Goal: Information Seeking & Learning: Check status

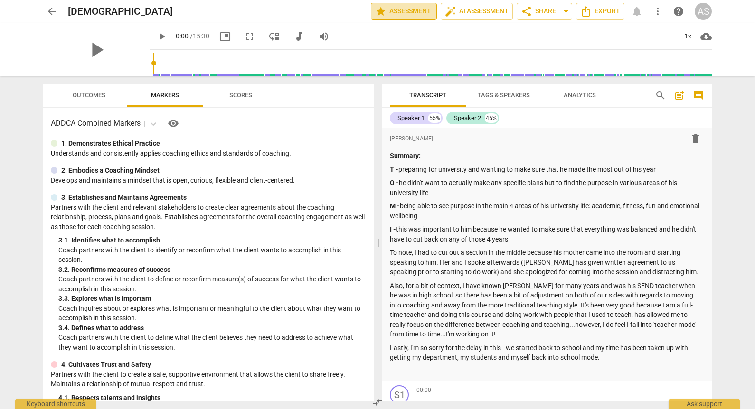
click at [408, 10] on span "star Assessment" at bounding box center [403, 11] width 57 height 11
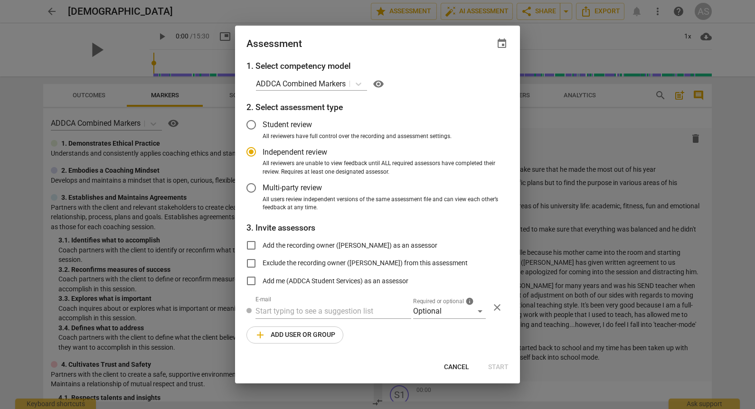
click at [501, 41] on span "event" at bounding box center [501, 43] width 11 height 11
radio input "false"
click at [475, 74] on input "date" at bounding box center [444, 76] width 66 height 14
type input "2025-09-22"
click at [432, 291] on div at bounding box center [377, 204] width 755 height 409
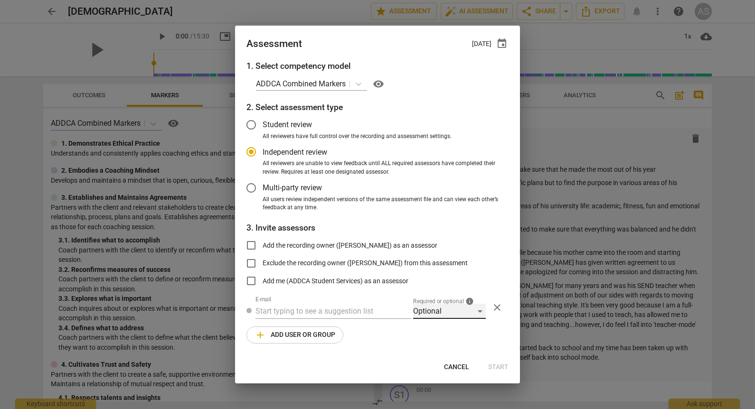
click at [430, 312] on div "Optional" at bounding box center [449, 311] width 73 height 15
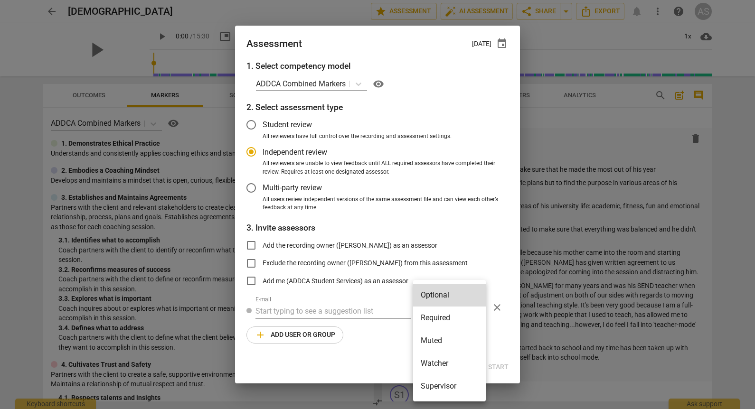
click at [433, 315] on li "Required" at bounding box center [449, 318] width 73 height 23
radio input "false"
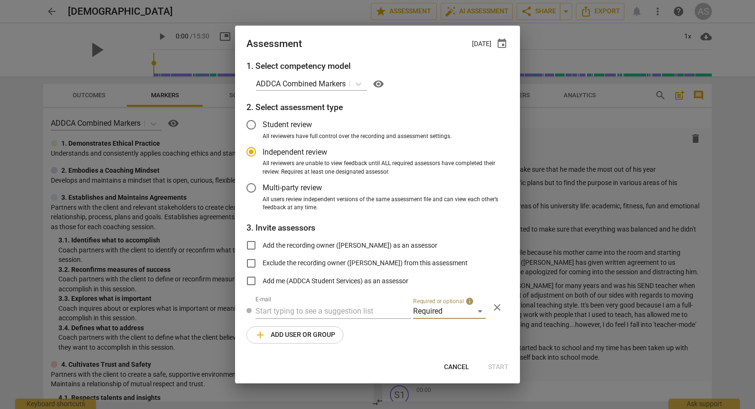
click at [336, 307] on input "text" at bounding box center [333, 311] width 156 height 15
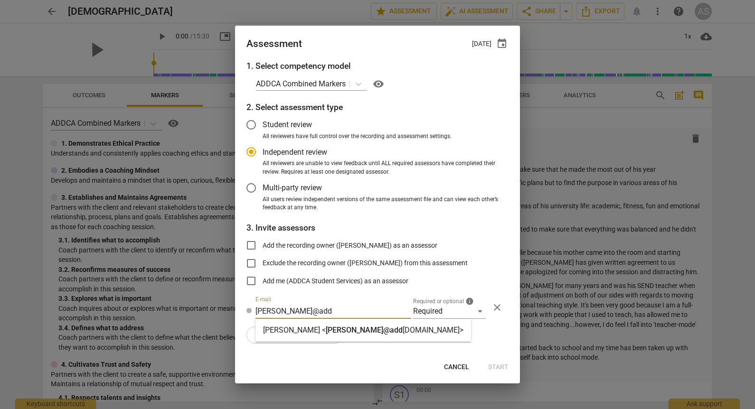
type input "caroline@add"
click at [324, 331] on strong "Caroline Maguire <" at bounding box center [294, 330] width 63 height 9
radio input "false"
type input "Caroline Maguire <caroline@addca.com>"
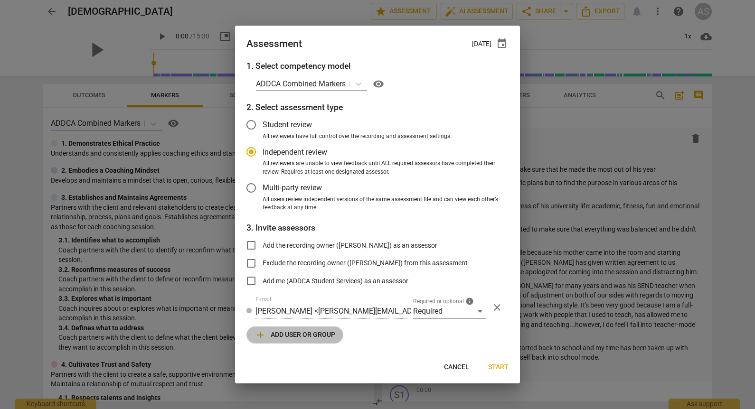
drag, startPoint x: 316, startPoint y: 336, endPoint x: 477, endPoint y: 346, distance: 161.7
click at [317, 338] on span "add Add user or group" at bounding box center [294, 334] width 81 height 11
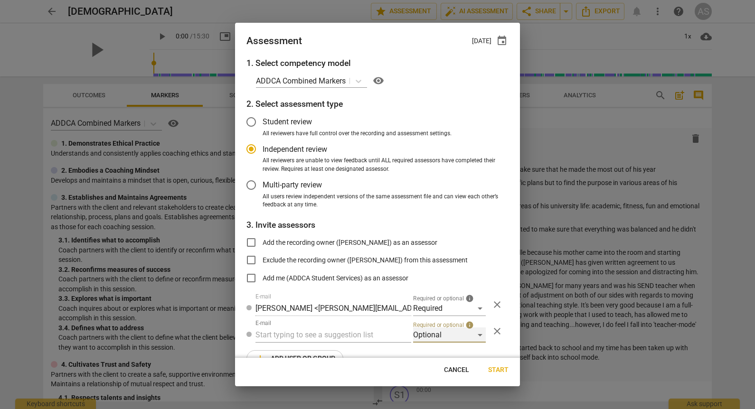
click at [447, 335] on div "Optional" at bounding box center [449, 334] width 73 height 15
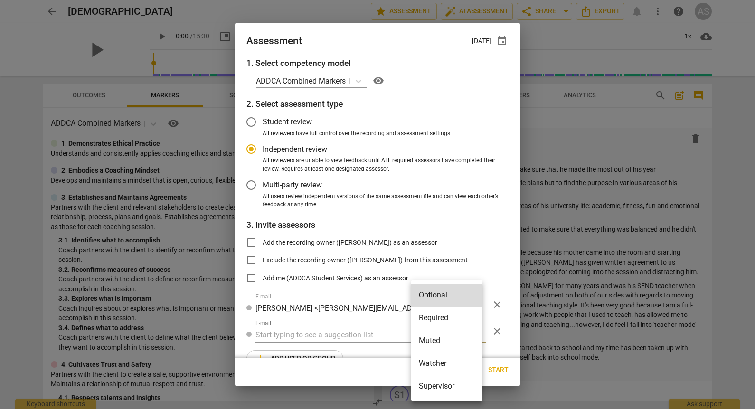
click at [444, 336] on li "Muted" at bounding box center [446, 340] width 71 height 23
radio input "false"
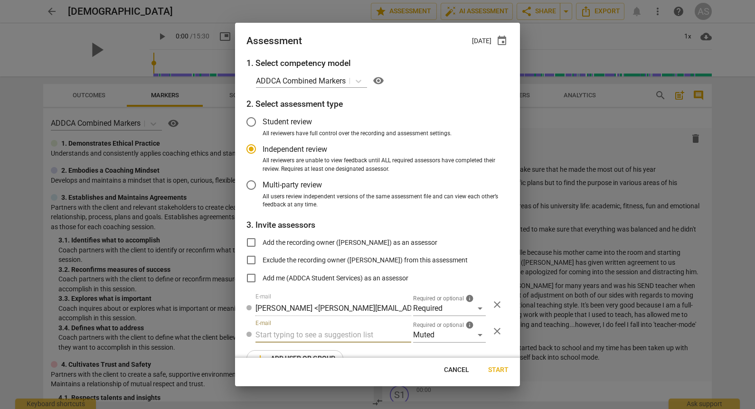
click at [332, 332] on input "text" at bounding box center [333, 334] width 156 height 15
type input "131"
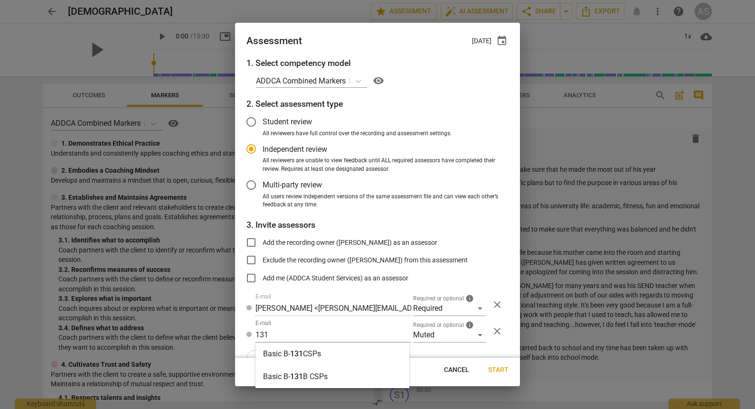
click at [331, 346] on div "Basic B- 131 CSPs" at bounding box center [332, 354] width 154 height 23
radio input "false"
type input "Basic B-131 CSPs"
click at [501, 368] on span "Start" at bounding box center [498, 369] width 20 height 9
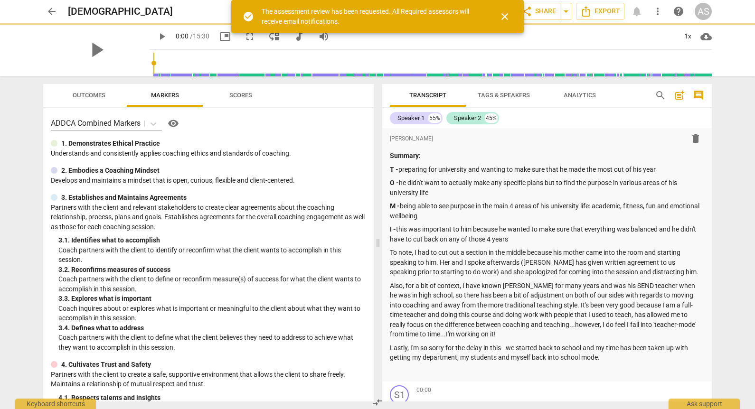
radio input "false"
type input "Sophie Mugnaini <sophiemugnaini92@gmail.com>"
type input "Maayan Bar-Yam <playsculptor@gmail.com>"
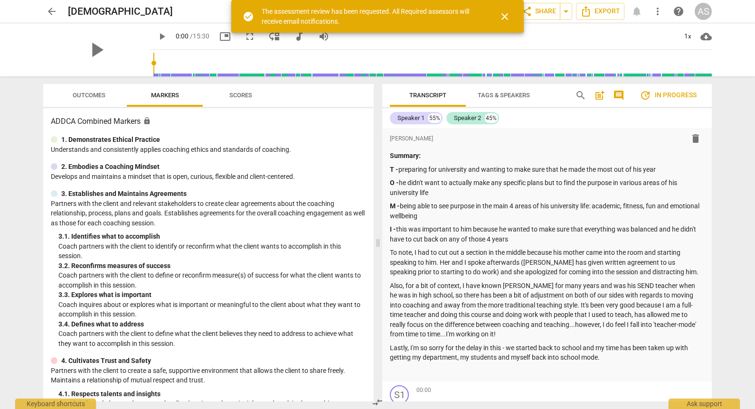
click at [51, 12] on span "arrow_back" at bounding box center [51, 11] width 11 height 11
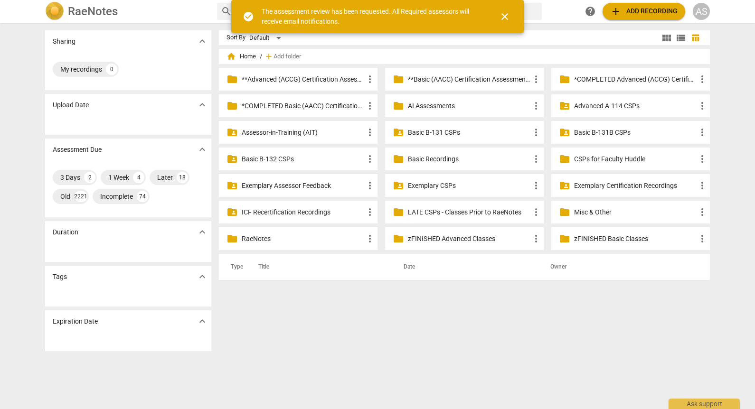
click at [469, 135] on p "Basic B-131 CSPs" at bounding box center [469, 133] width 122 height 10
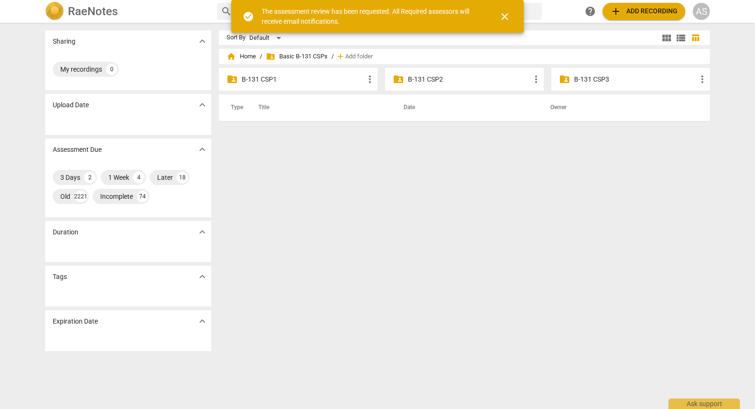
click at [634, 78] on p "B-131 CSP3" at bounding box center [635, 80] width 122 height 10
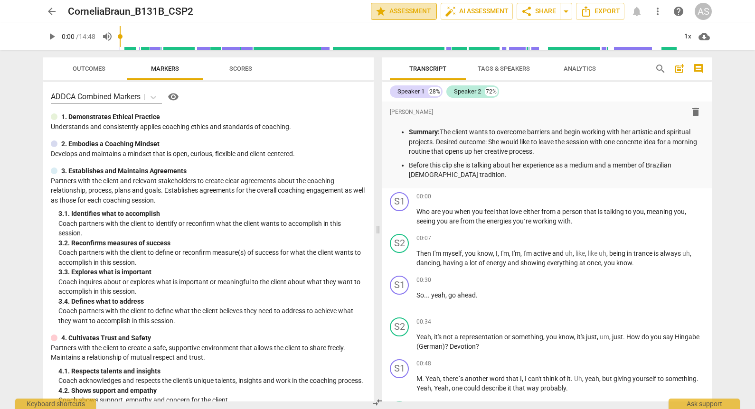
click at [398, 15] on span "star Assessment" at bounding box center [403, 11] width 57 height 11
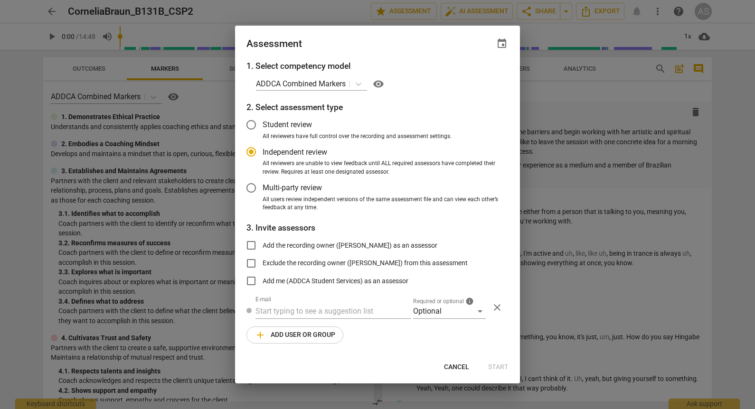
radio input "false"
click at [500, 38] on span "event" at bounding box center [501, 43] width 11 height 11
click at [475, 82] on input "date" at bounding box center [444, 76] width 66 height 14
click at [474, 82] on input "date" at bounding box center [444, 76] width 66 height 14
click at [474, 75] on input "date" at bounding box center [444, 76] width 66 height 14
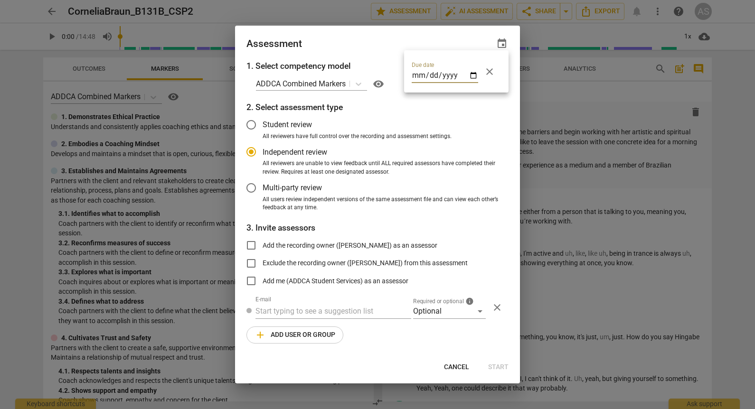
type input "2025-09-24"
click at [372, 32] on div at bounding box center [377, 204] width 755 height 409
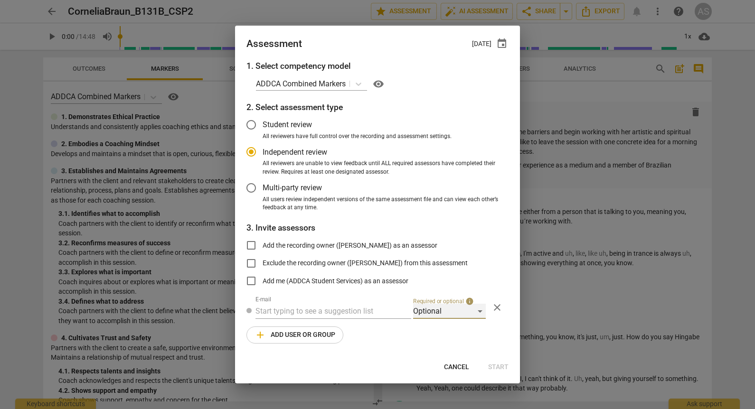
click at [438, 310] on div "Optional" at bounding box center [449, 311] width 73 height 15
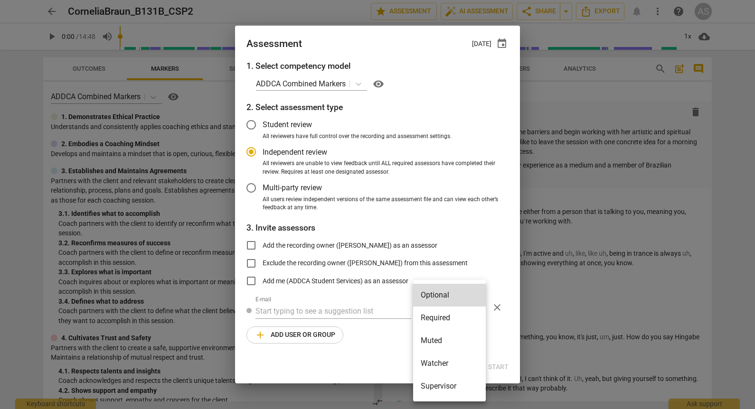
click at [442, 318] on li "Required" at bounding box center [449, 318] width 73 height 23
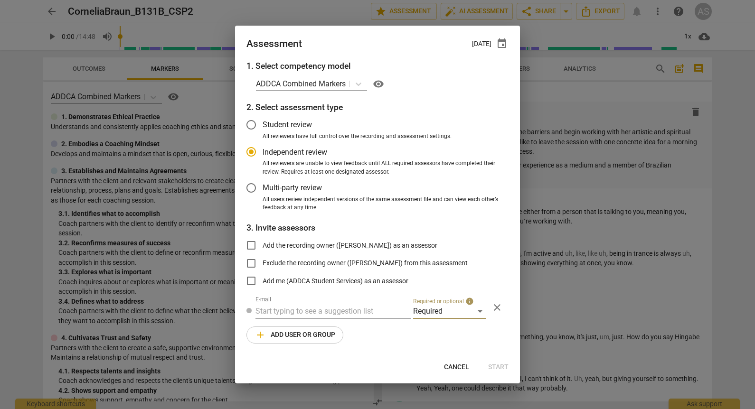
radio input "false"
click at [339, 314] on input "text" at bounding box center [333, 311] width 156 height 15
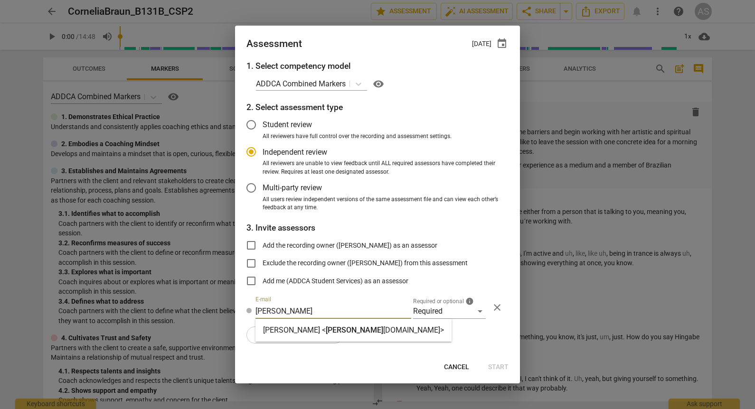
type input "sara@ad"
click at [383, 327] on strong "dca.com>" at bounding box center [413, 330] width 61 height 9
radio input "false"
type input "Sara Prince <sara@addca.com>"
click at [313, 327] on button "add Add user or group" at bounding box center [294, 335] width 97 height 17
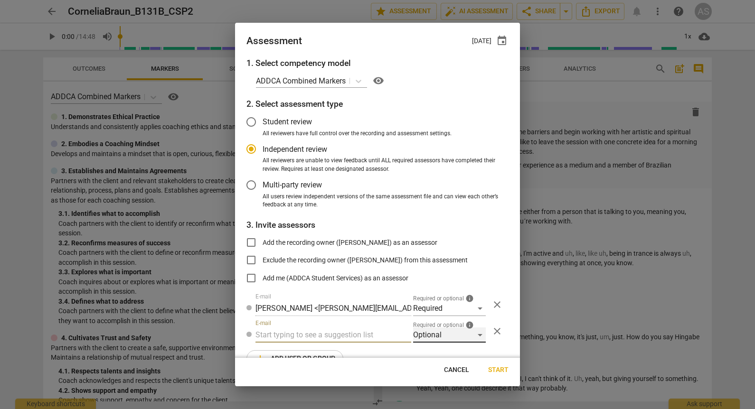
click at [425, 339] on div "Optional" at bounding box center [449, 334] width 73 height 15
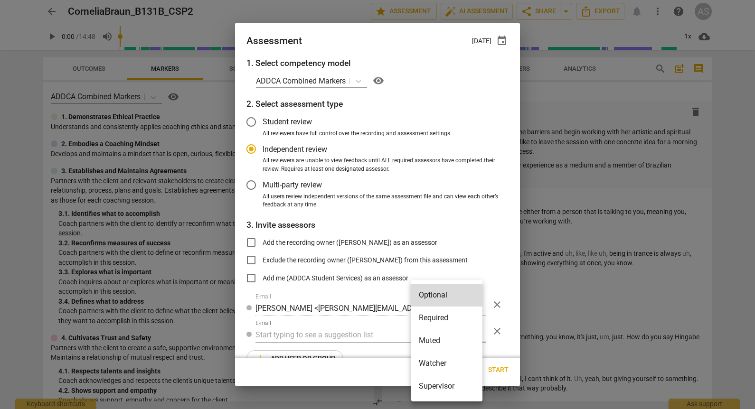
click at [425, 339] on li "Muted" at bounding box center [446, 340] width 71 height 23
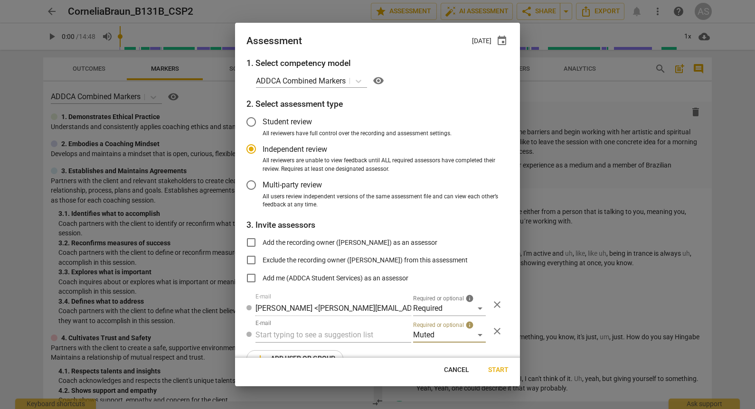
radio input "false"
click at [274, 328] on input "text" at bounding box center [333, 334] width 156 height 15
type input "131B"
click at [298, 352] on span "131B" at bounding box center [299, 353] width 18 height 9
radio input "false"
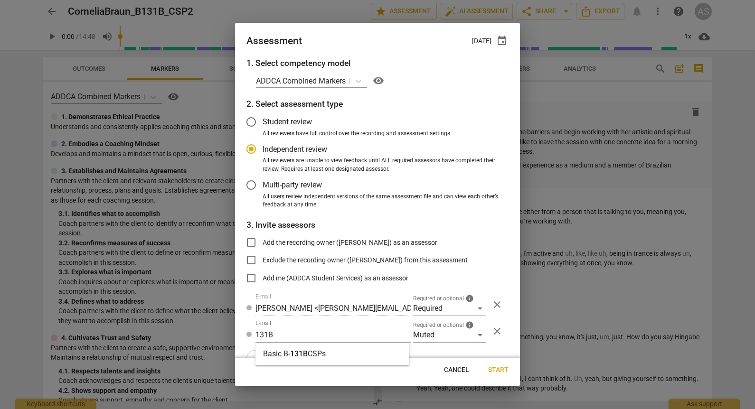
type input "Basic B-131B CSPs"
click at [497, 369] on span "Start" at bounding box center [498, 369] width 20 height 9
radio input "false"
type input "Andrew Collins <akcollins@gmail.com>"
type input "Charlotte Moore <charlotte.moore2@gmail.com>"
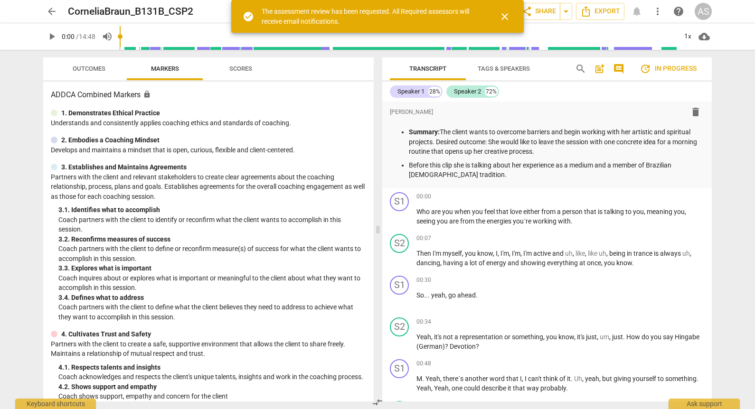
click at [53, 11] on span "arrow_back" at bounding box center [51, 11] width 11 height 11
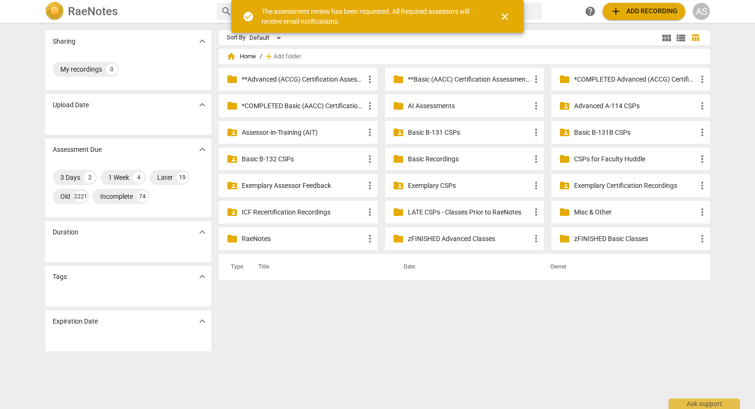
click at [591, 135] on p "Basic B-131B CSPs" at bounding box center [635, 133] width 122 height 10
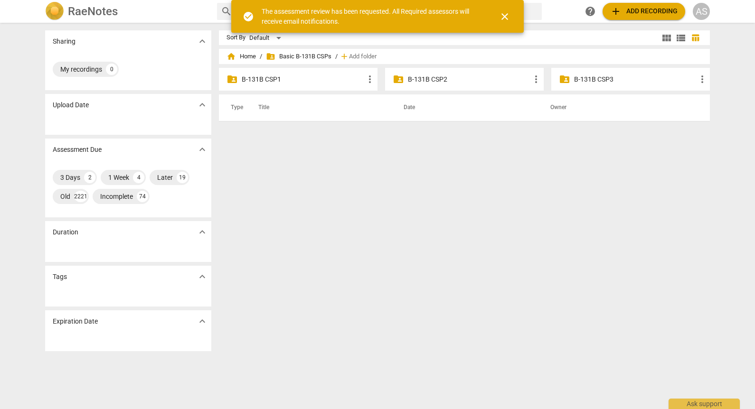
click at [448, 77] on p "B-131B CSP2" at bounding box center [469, 80] width 122 height 10
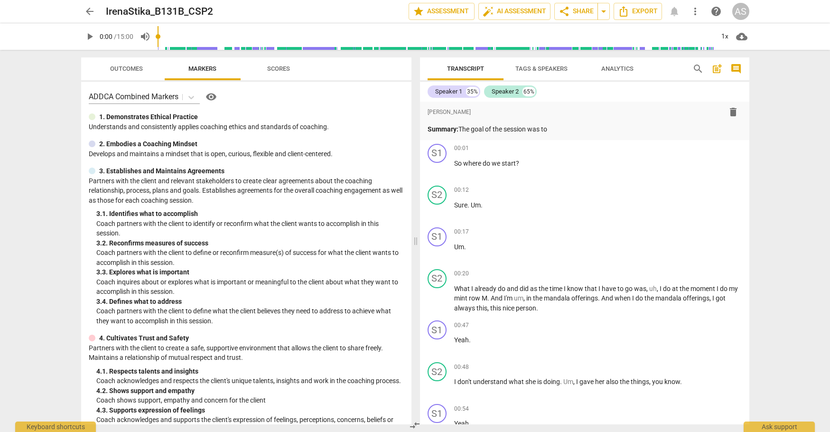
click at [91, 15] on span "arrow_back" at bounding box center [89, 11] width 11 height 11
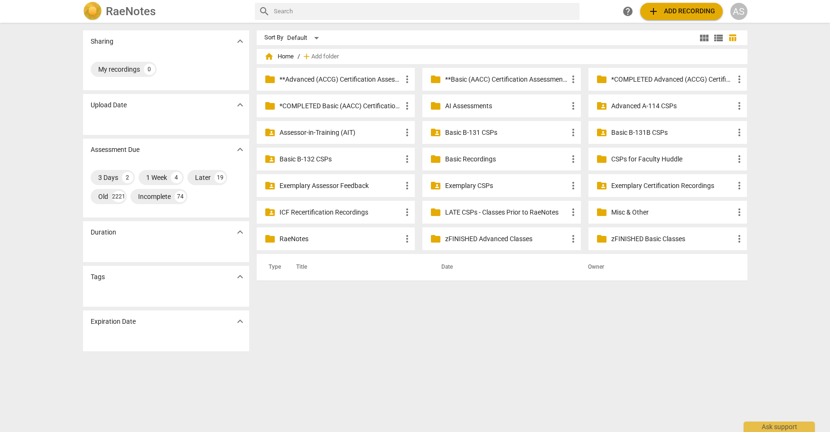
click at [622, 131] on p "Basic B-131B CSPs" at bounding box center [672, 133] width 122 height 10
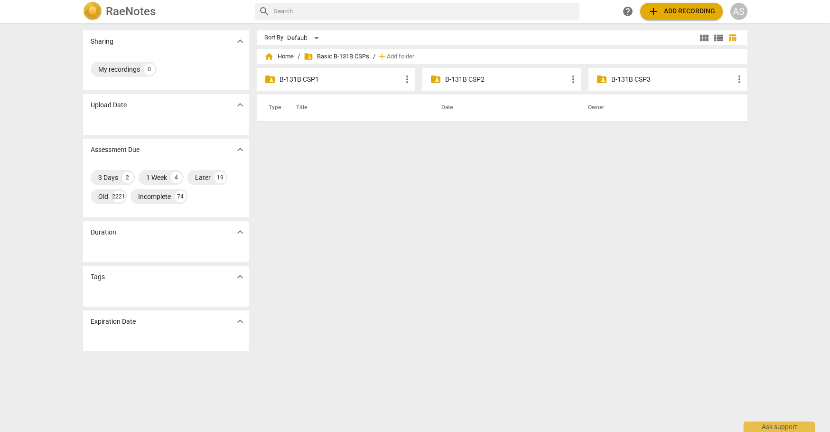
click at [453, 78] on p "B-131B CSP2" at bounding box center [506, 80] width 122 height 10
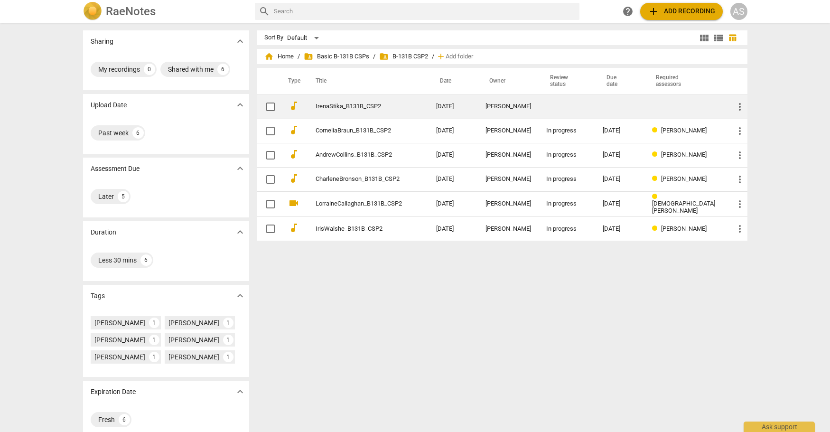
click at [463, 104] on td "[DATE]" at bounding box center [453, 106] width 49 height 24
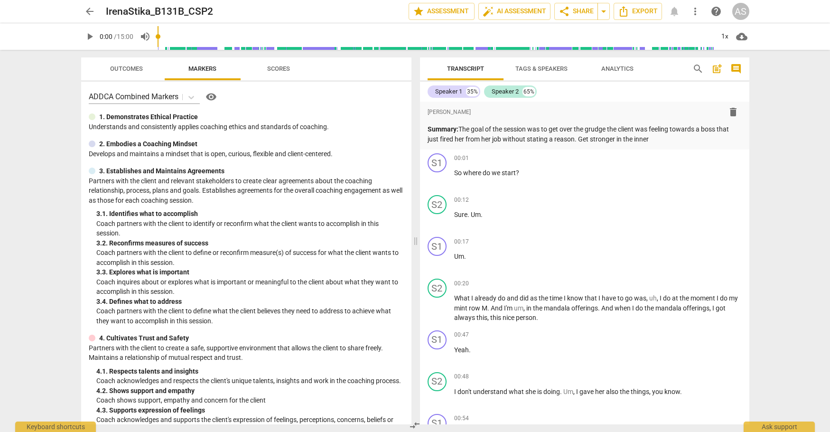
click at [98, 11] on div "arrow_back IrenaStika_B131B_CSP2 edit star Assessment auto_fix_high AI Assessme…" at bounding box center [415, 11] width 668 height 17
click at [86, 9] on span "arrow_back" at bounding box center [89, 11] width 11 height 11
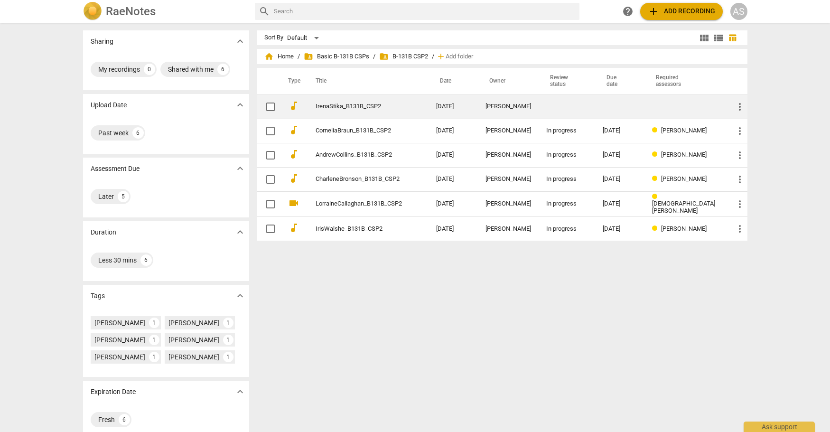
click at [382, 107] on link "IrenaStika_B131B_CSP2" at bounding box center [359, 106] width 86 height 7
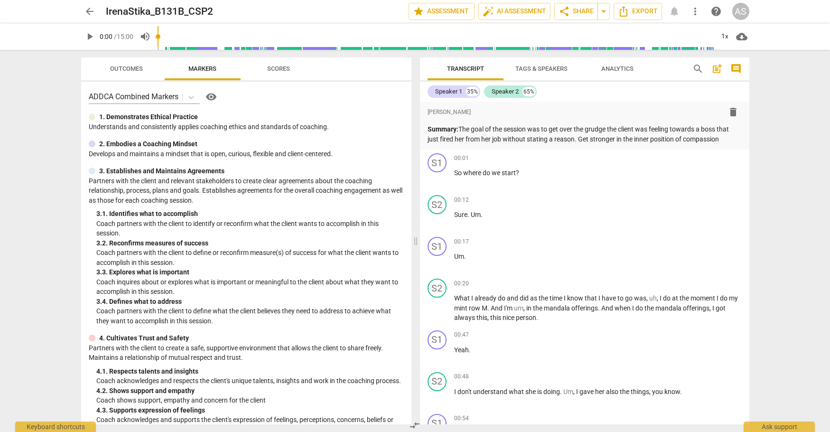
click at [80, 7] on div "arrow_back IrenaStika_B131B_CSP2 edit star Assessment auto_fix_high AI Assessme…" at bounding box center [415, 11] width 815 height 23
click at [95, 17] on button "arrow_back" at bounding box center [89, 11] width 17 height 17
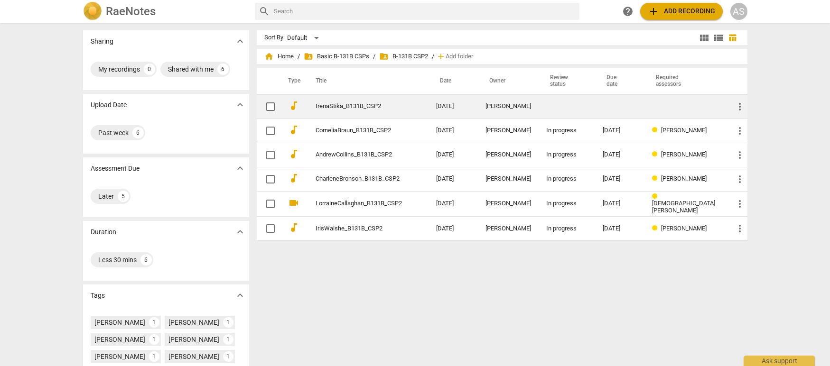
click at [388, 108] on link "IrenaStika_B131B_CSP2" at bounding box center [359, 106] width 86 height 7
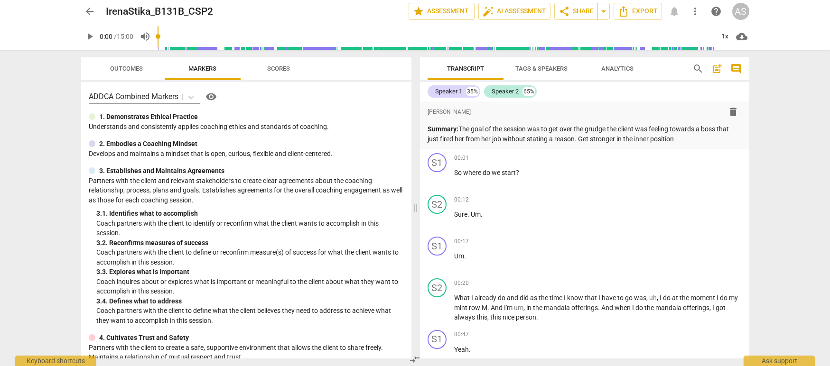
click at [88, 10] on span "arrow_back" at bounding box center [89, 11] width 11 height 11
